Goal: Task Accomplishment & Management: Use online tool/utility

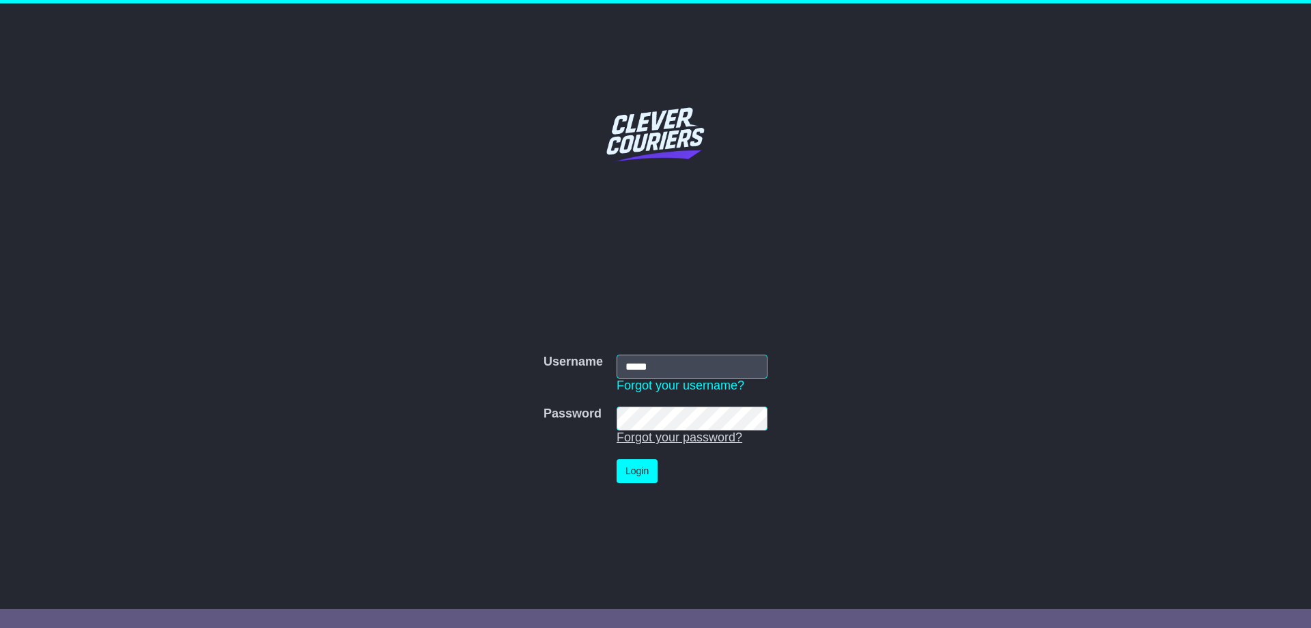
type input "*****"
click at [626, 479] on button "Login" at bounding box center [637, 471] width 41 height 24
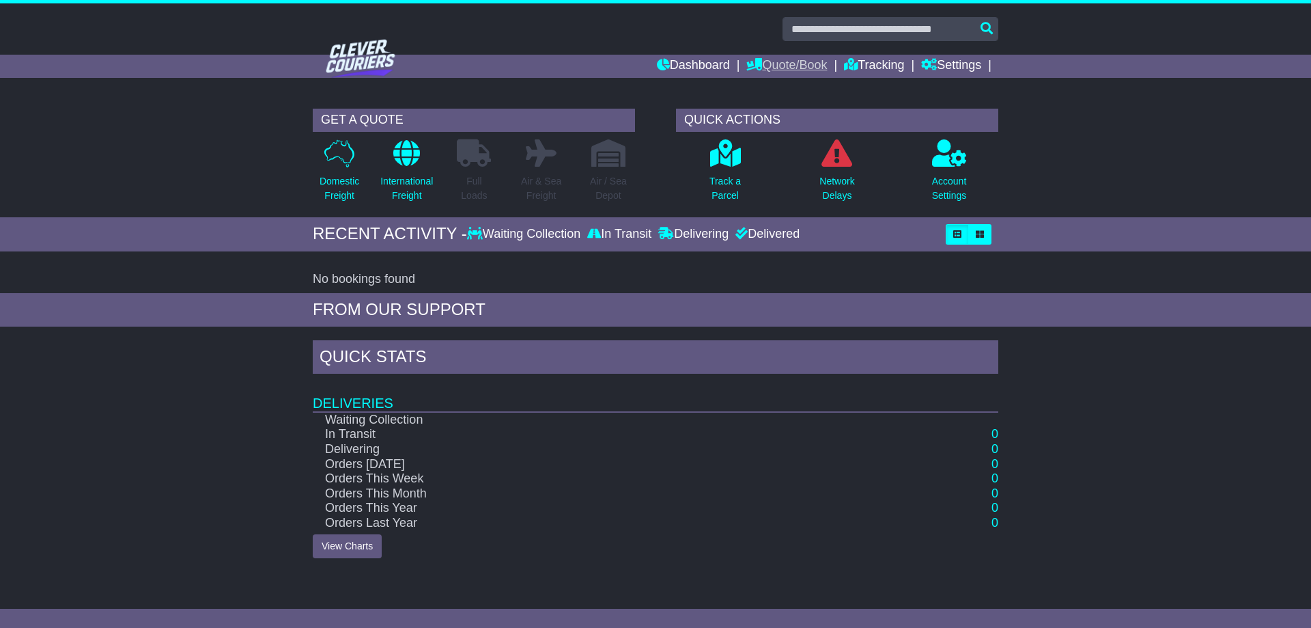
click at [802, 70] on link "Quote/Book" at bounding box center [786, 66] width 81 height 23
